Goal: Information Seeking & Learning: Stay updated

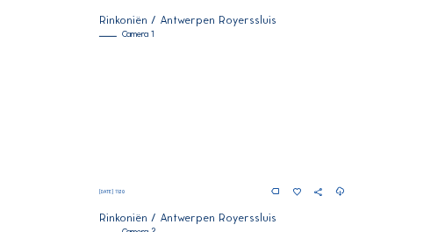
scroll to position [75, 0]
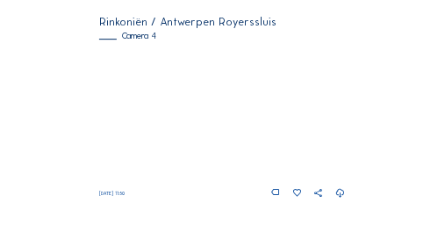
scroll to position [924, 0]
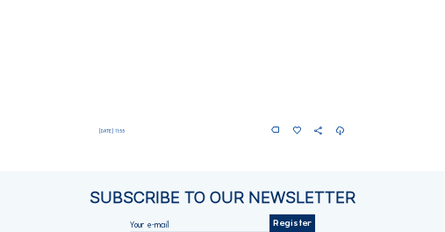
scroll to position [941, 0]
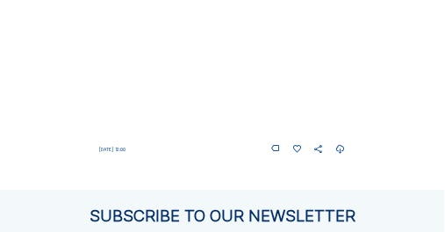
scroll to position [883, 0]
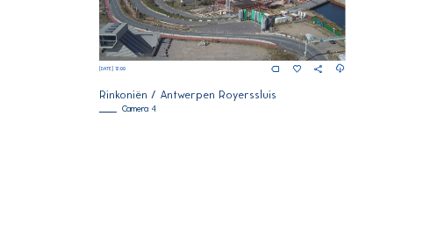
scroll to position [854, 0]
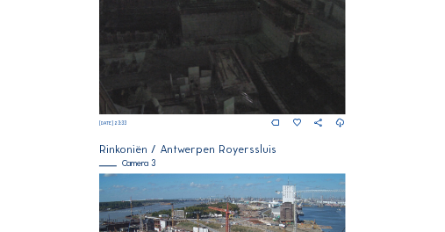
scroll to position [742, 0]
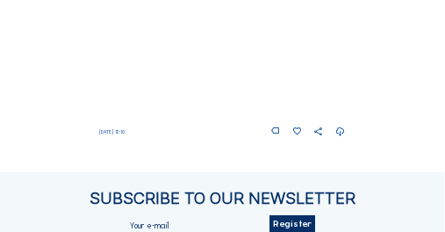
scroll to position [976, 0]
